Goal: Task Accomplishment & Management: Manage account settings

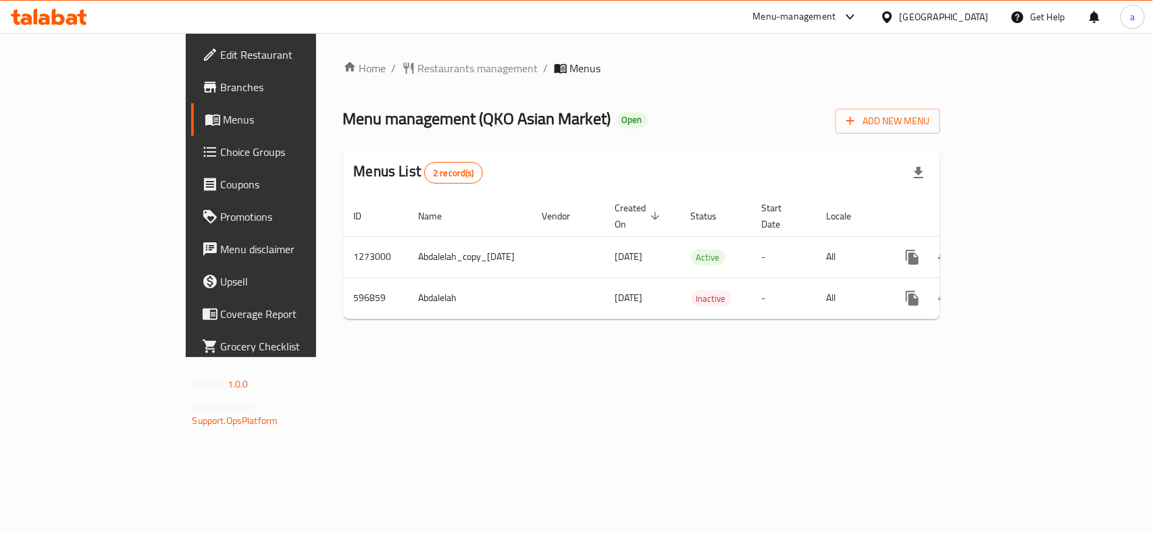
click at [221, 52] on span "Edit Restaurant" at bounding box center [294, 55] width 147 height 16
click at [418, 62] on span "Restaurants management" at bounding box center [478, 68] width 120 height 16
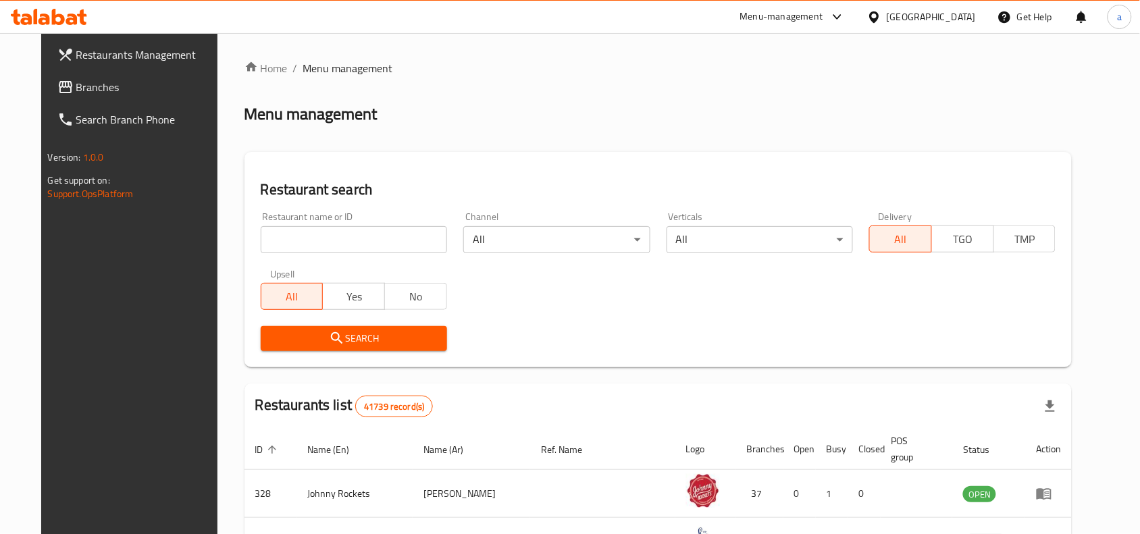
click at [306, 245] on input "search" at bounding box center [354, 239] width 186 height 27
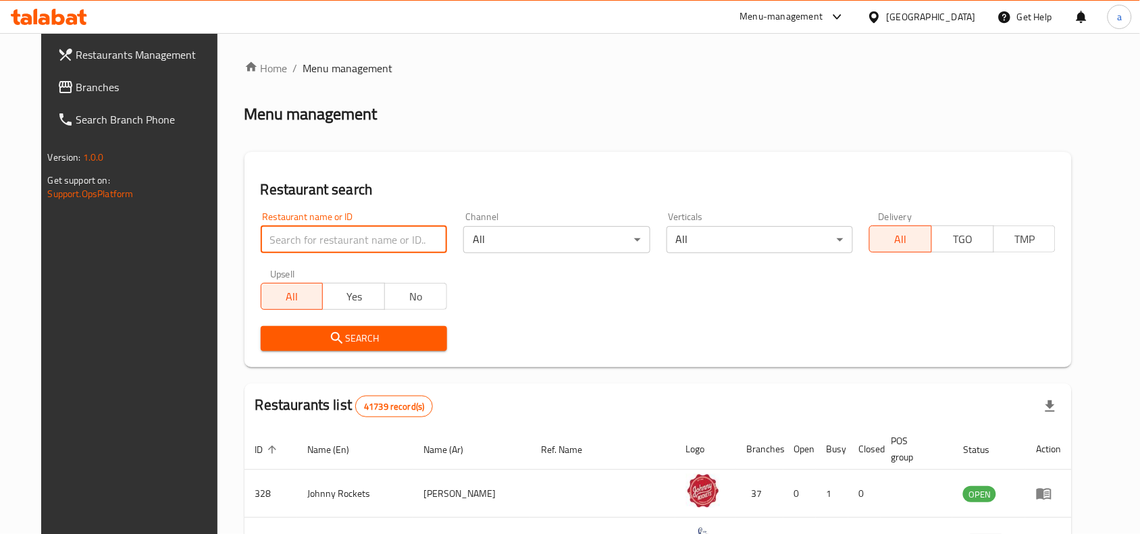
paste input "637375"
type input "637375"
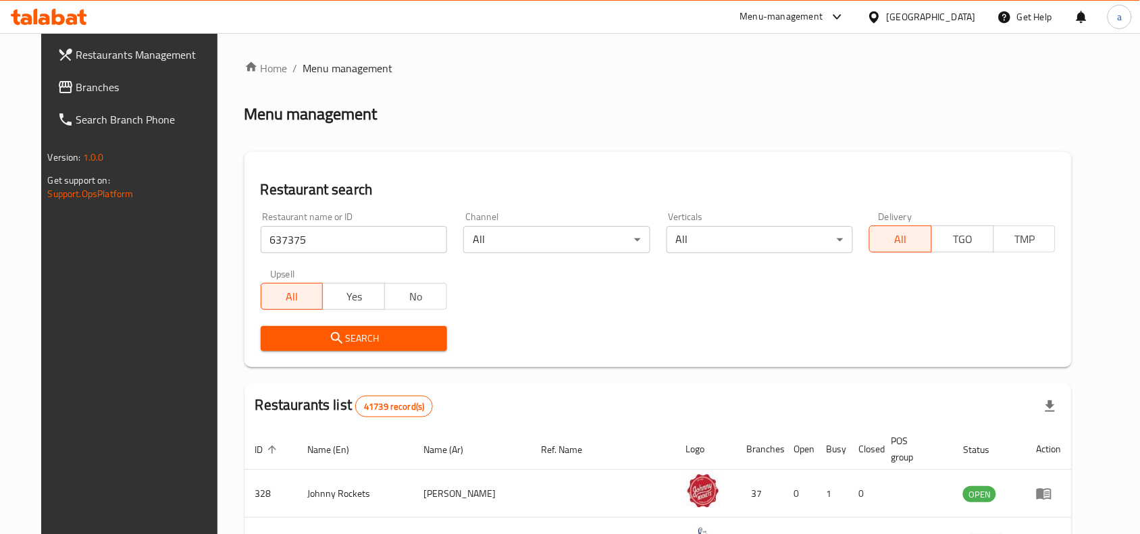
click at [343, 326] on button "Search" at bounding box center [354, 338] width 186 height 25
